Goal: Find specific page/section: Find specific page/section

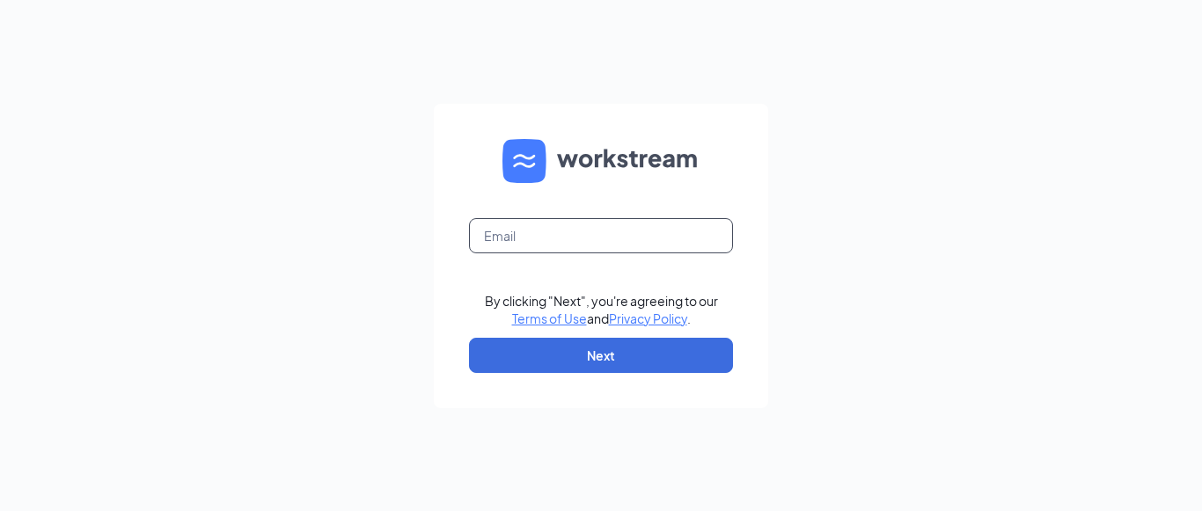
click at [574, 245] on input "text" at bounding box center [601, 235] width 264 height 35
type input "[EMAIL_ADDRESS][DOMAIN_NAME]"
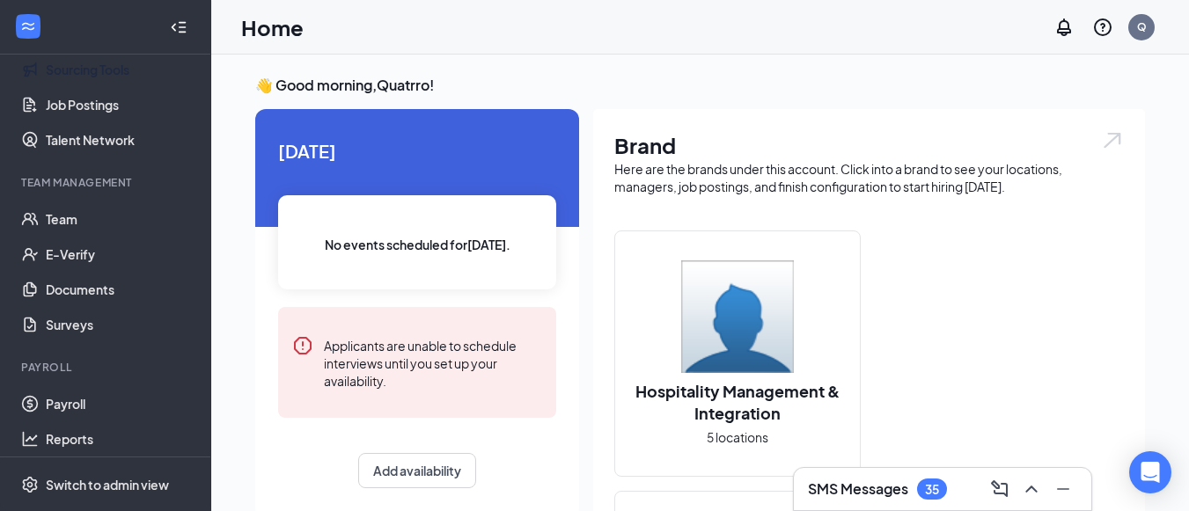
scroll to position [247, 0]
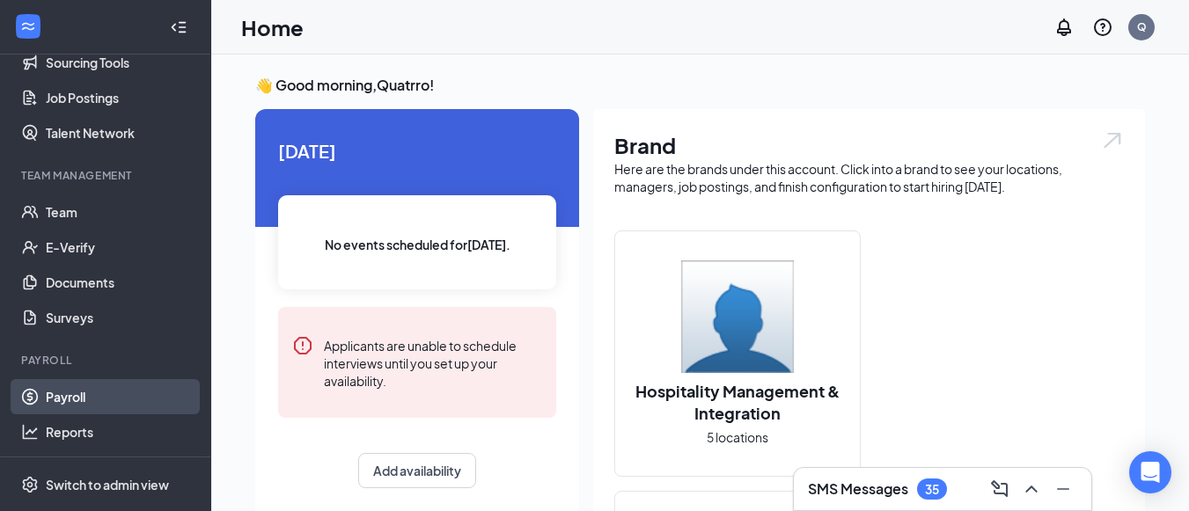
click at [96, 394] on link "Payroll" at bounding box center [121, 396] width 150 height 35
